Goal: Check status

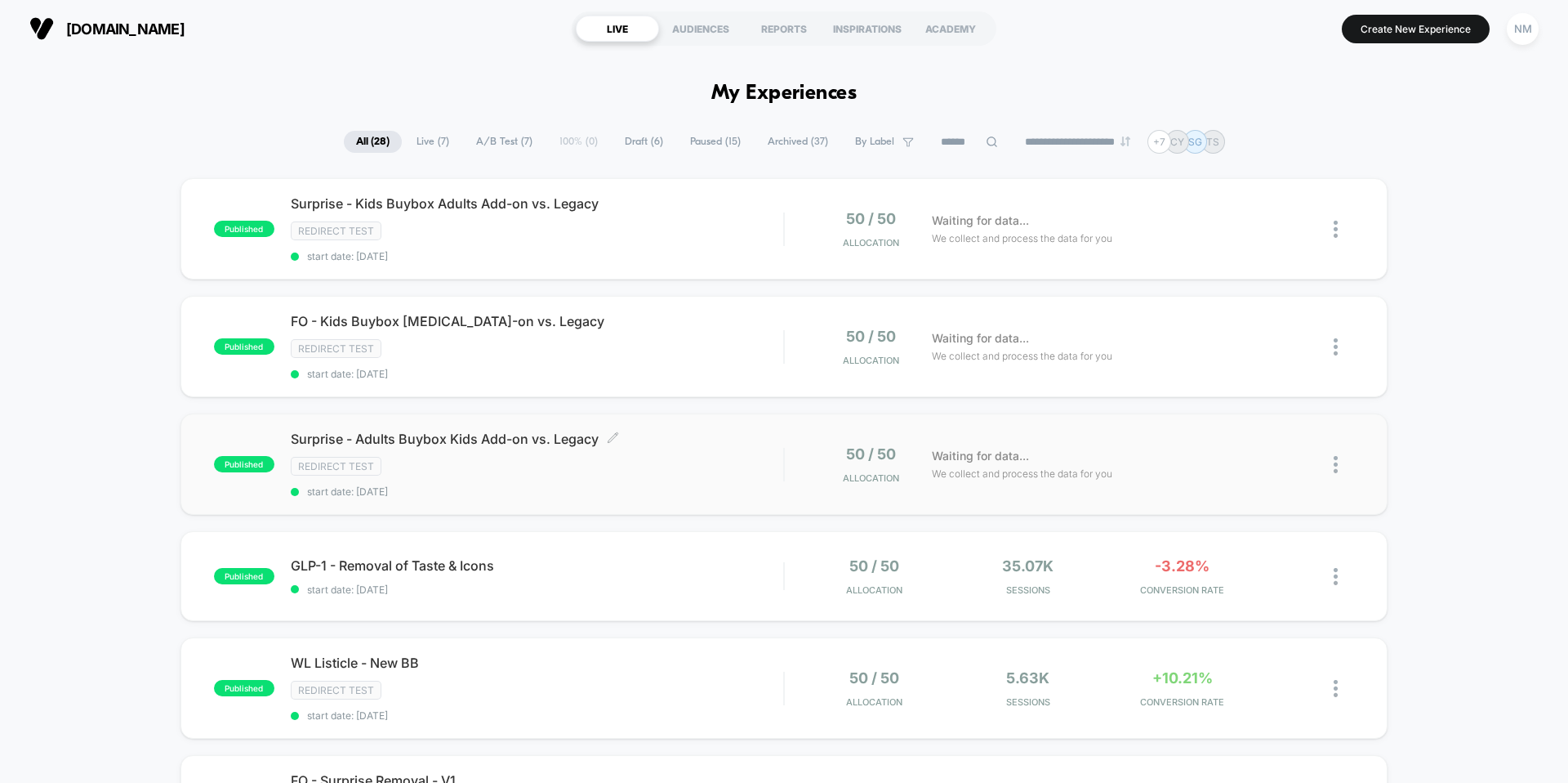
click at [620, 443] on span "Surprise - Adults Buybox Kids Add-on vs. Legacy Click to edit experience details" at bounding box center [536, 439] width 492 height 17
